Goal: Transaction & Acquisition: Purchase product/service

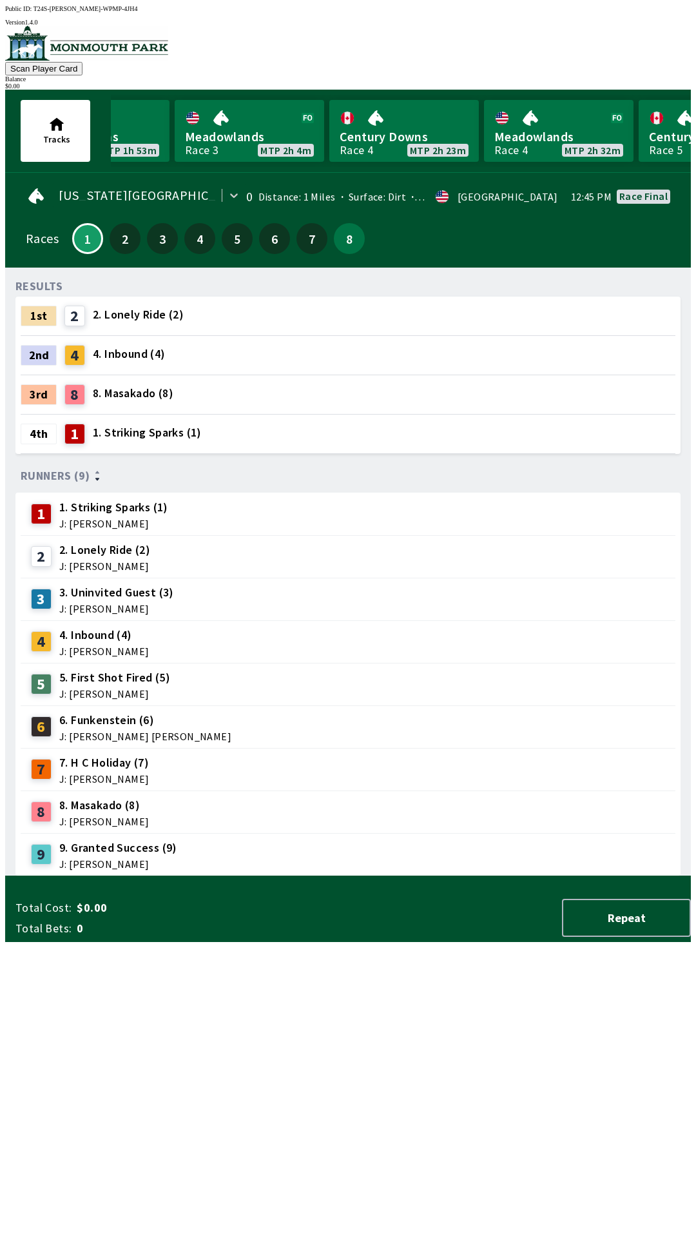
scroll to position [0, 1146]
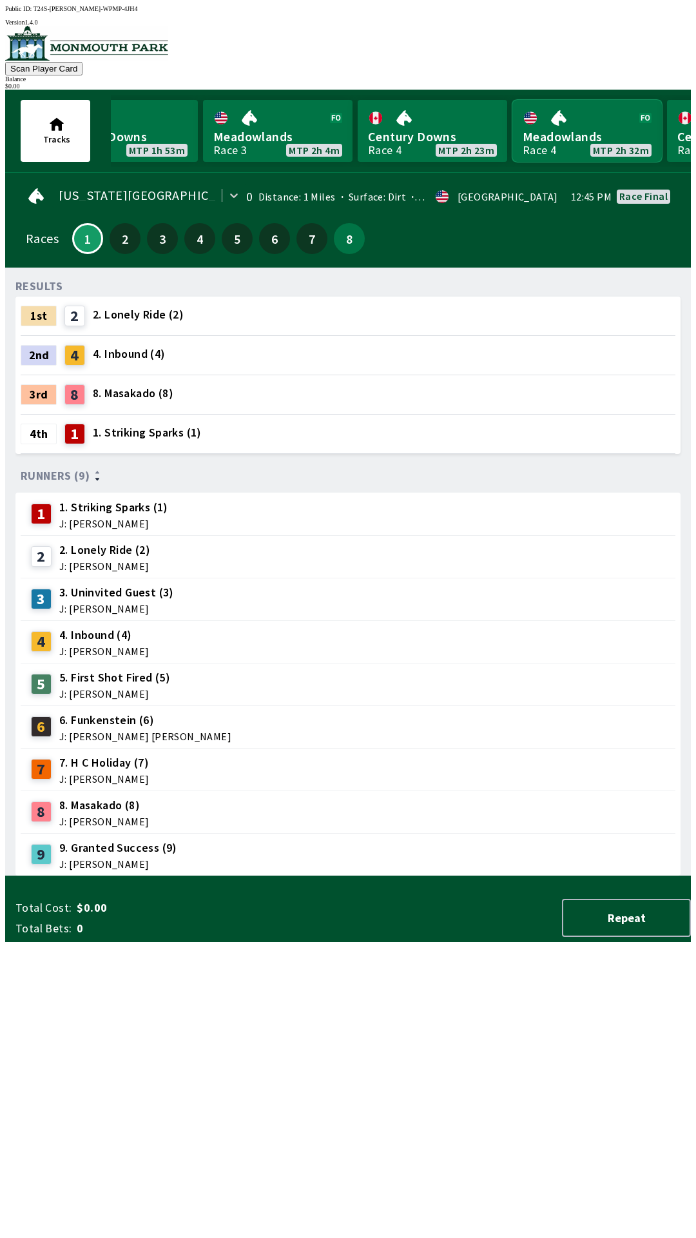
click at [555, 136] on link "Meadowlands Race 4 MTP 2h 32m" at bounding box center [588, 131] width 150 height 62
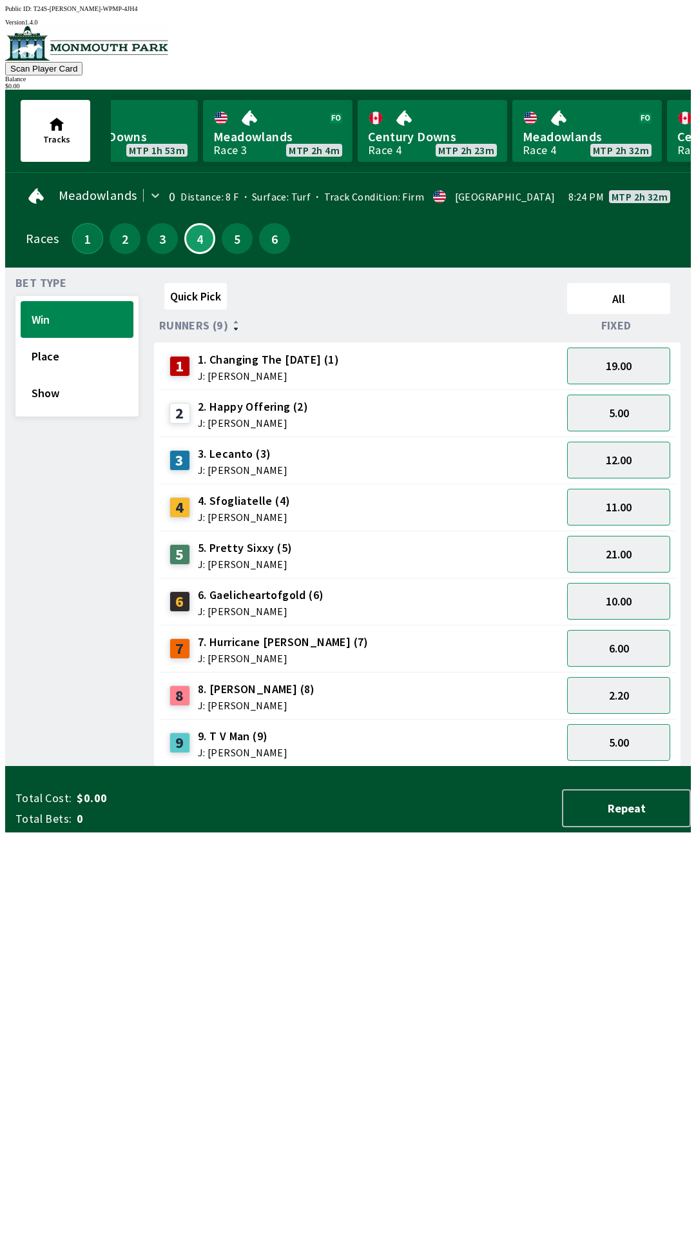
click at [86, 239] on button "1" at bounding box center [87, 238] width 31 height 31
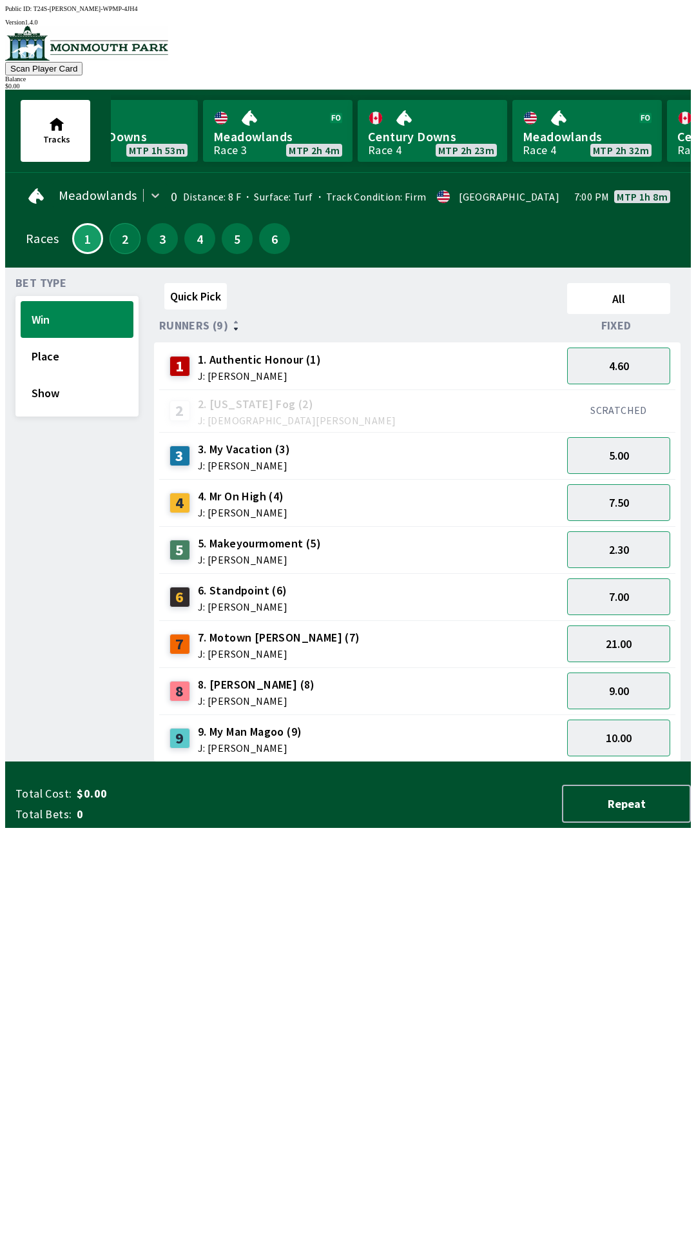
click at [125, 237] on button "2" at bounding box center [125, 238] width 31 height 31
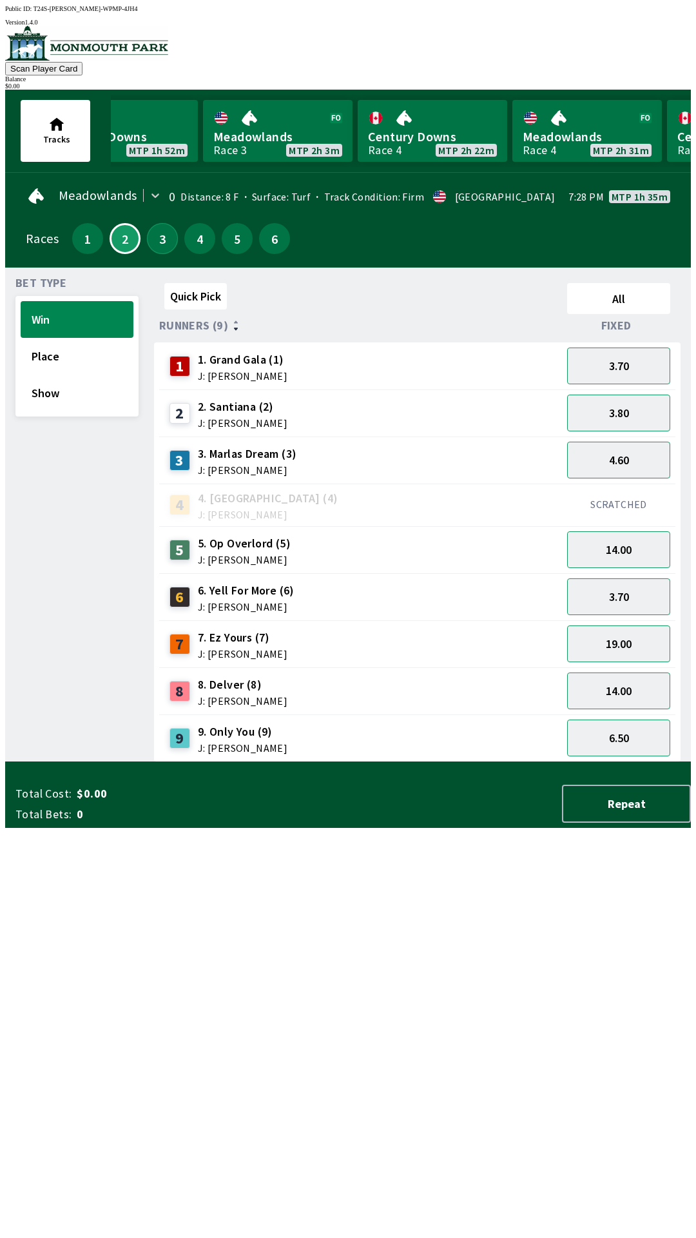
click at [155, 241] on button "3" at bounding box center [162, 238] width 31 height 31
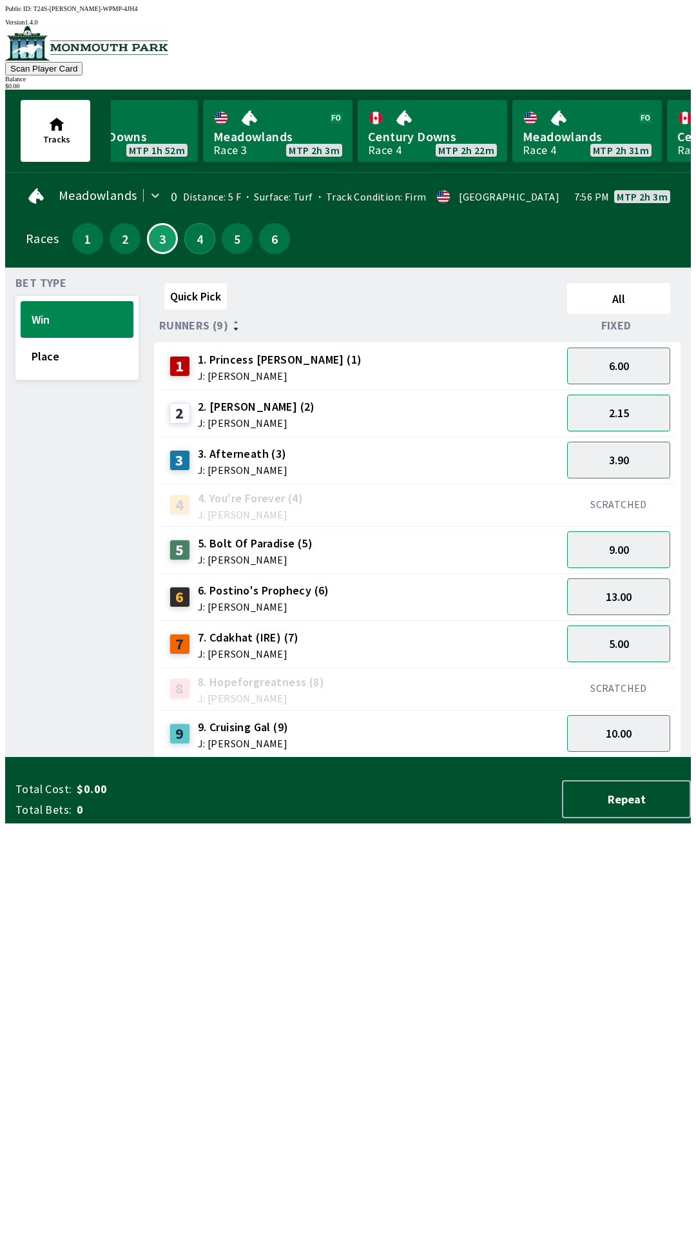
click at [199, 242] on button "4" at bounding box center [199, 238] width 31 height 31
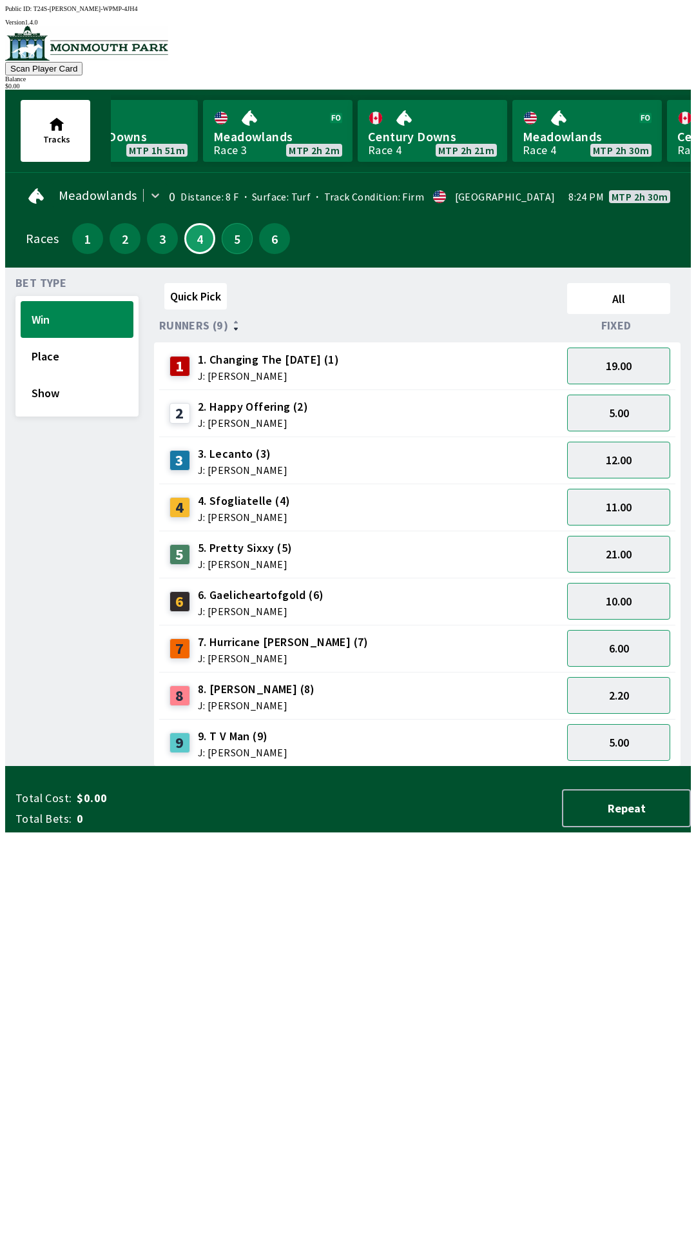
click at [233, 239] on button "5" at bounding box center [237, 238] width 31 height 31
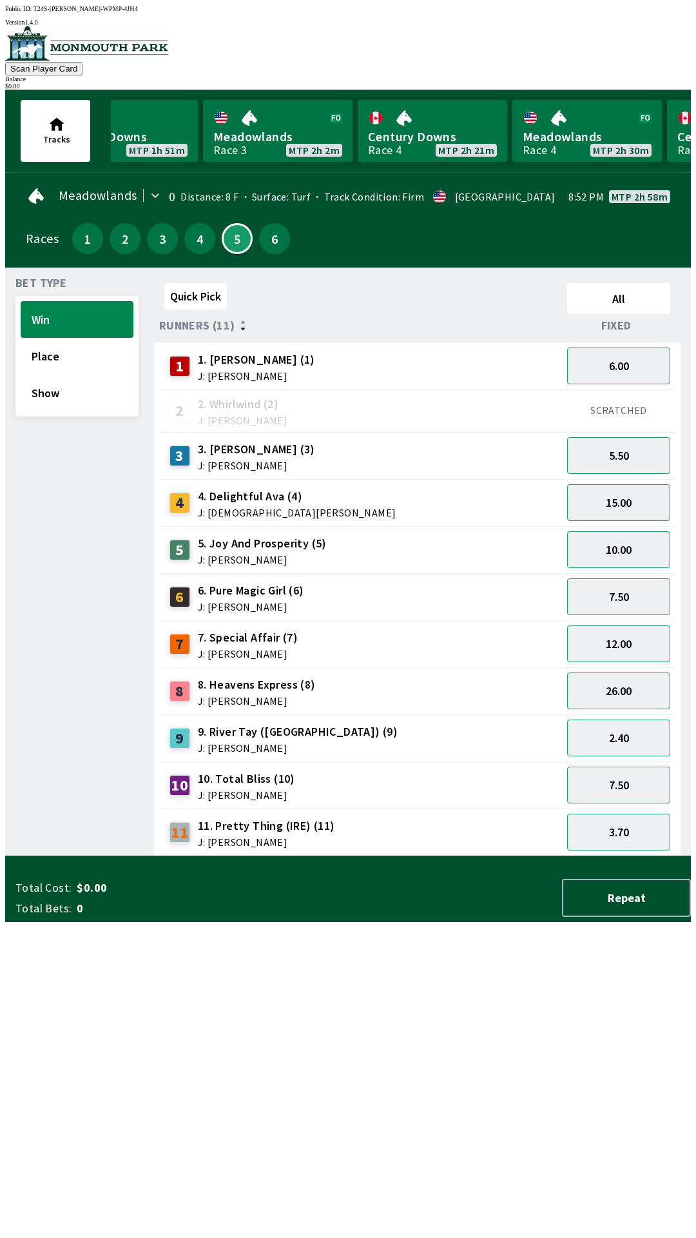
click at [280, 242] on div "6" at bounding box center [274, 238] width 31 height 31
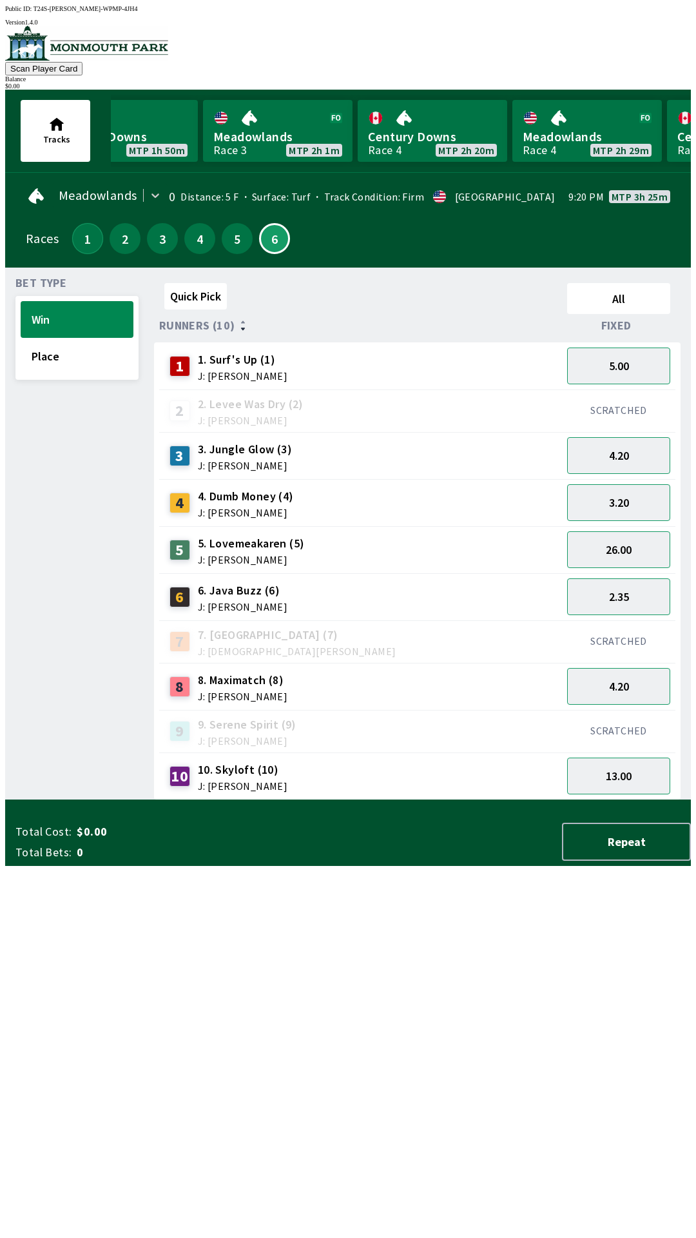
click at [72, 237] on button "1" at bounding box center [87, 238] width 31 height 31
